Goal: Task Accomplishment & Management: Complete application form

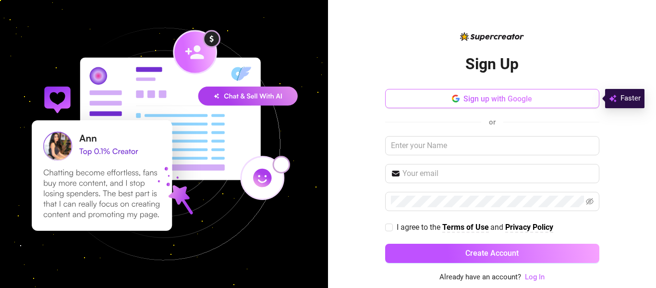
click at [521, 97] on span "Sign up with Google" at bounding box center [497, 98] width 69 height 9
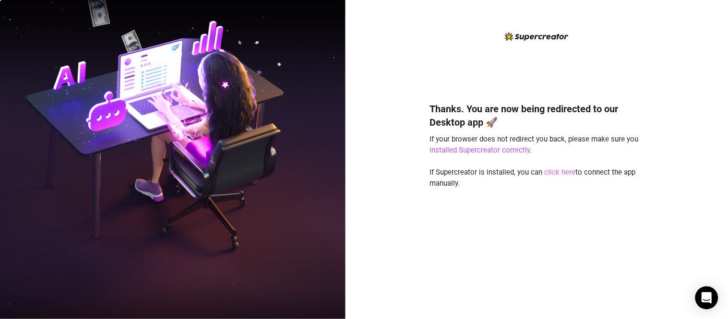
click at [565, 173] on link "click here" at bounding box center [560, 172] width 31 height 9
click at [560, 171] on link "click here" at bounding box center [560, 172] width 31 height 9
click at [559, 169] on link "click here" at bounding box center [560, 172] width 31 height 9
click at [559, 171] on link "click here" at bounding box center [560, 172] width 31 height 9
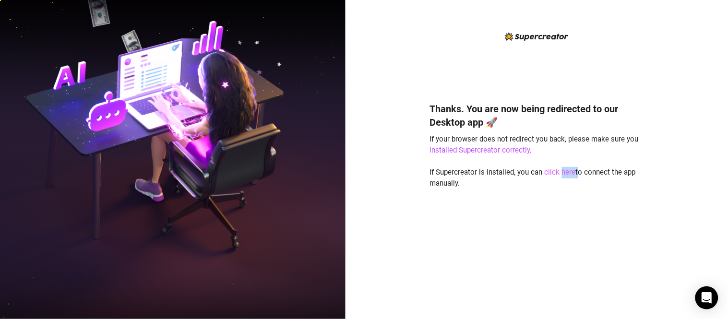
click at [559, 171] on link "click here" at bounding box center [560, 172] width 31 height 9
